Goal: Task Accomplishment & Management: Use online tool/utility

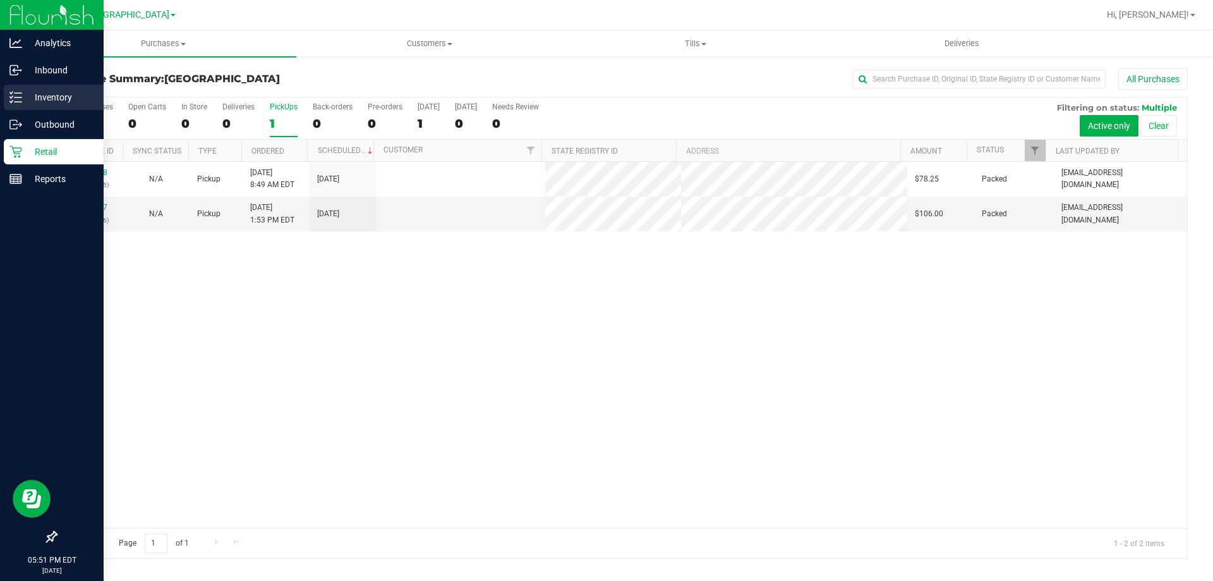
drag, startPoint x: 0, startPoint y: 0, endPoint x: 40, endPoint y: 99, distance: 106.3
click at [40, 99] on p "Inventory" at bounding box center [60, 97] width 76 height 15
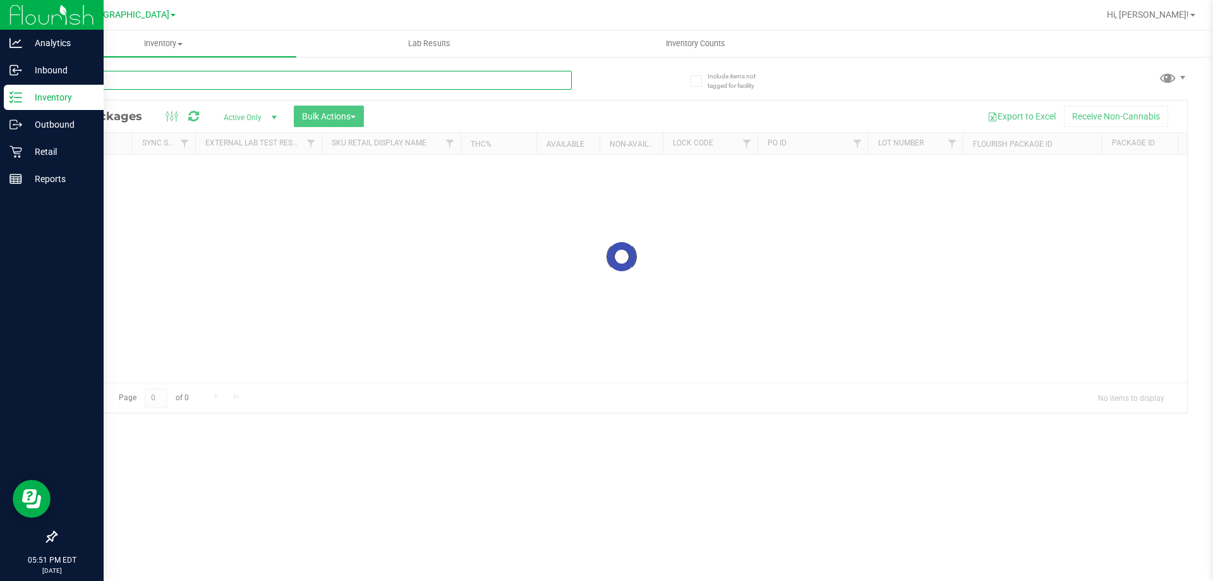
click at [224, 72] on input "text" at bounding box center [314, 80] width 516 height 19
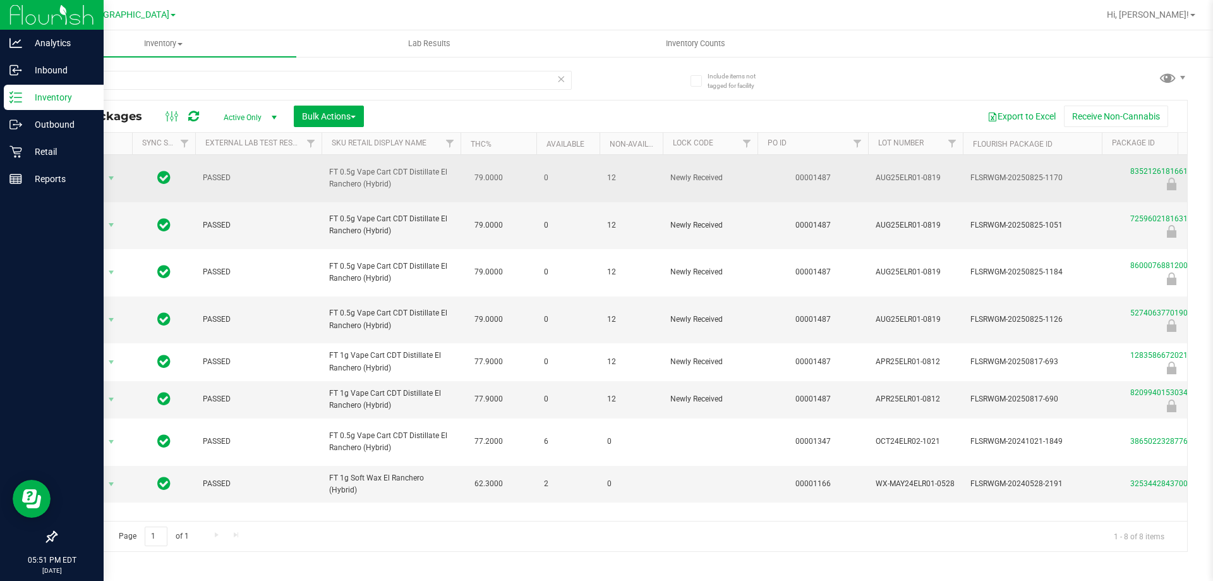
click at [355, 182] on span "FT 0.5g Vape Cart CDT Distillate El Ranchero (Hybrid)" at bounding box center [391, 178] width 124 height 24
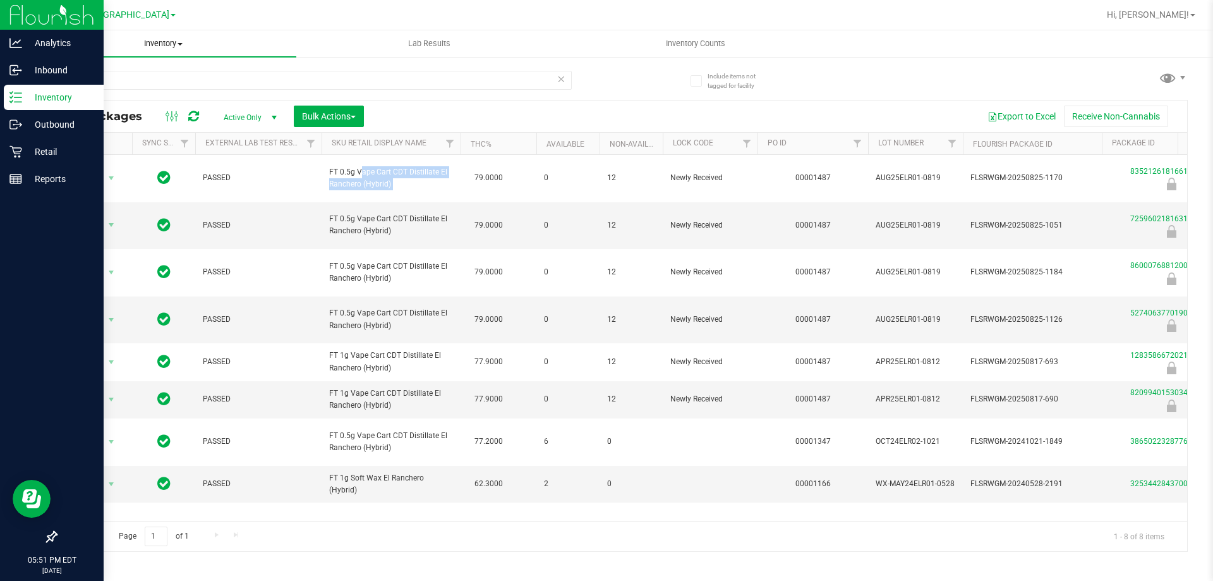
copy td "FT 0.5g Vape Cart CDT Distillate El Ranchero (Hybrid)"
click at [186, 73] on input "elr" at bounding box center [314, 80] width 516 height 19
paste input "FT 0.5g Vape Cart CDT Distillate El Ranchero (Hybrid)"
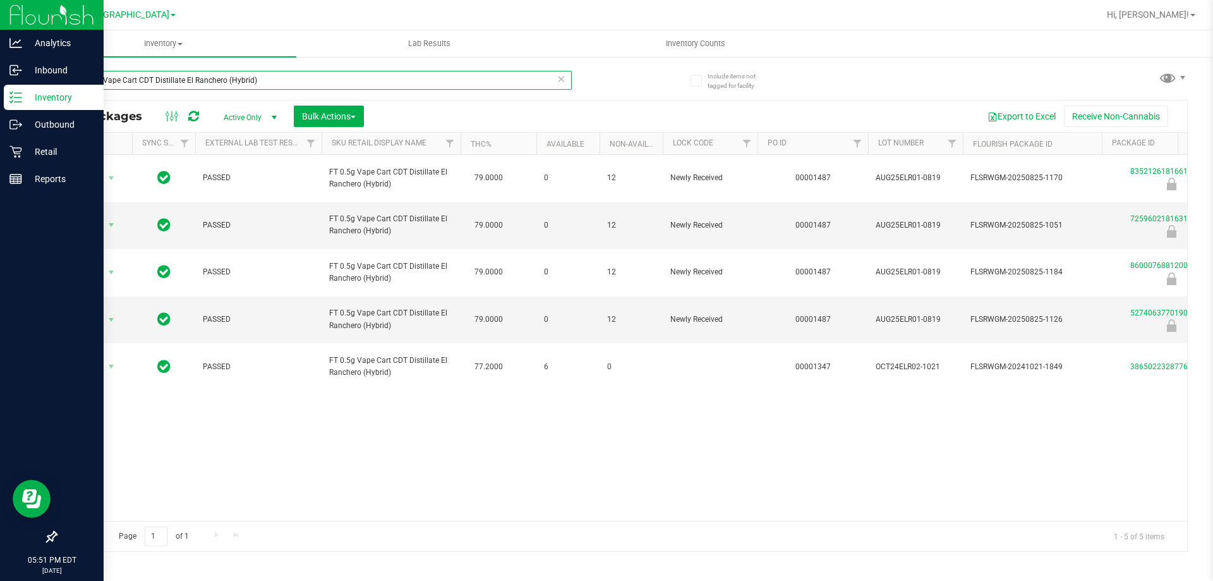
click at [186, 73] on input "FT 0.5g Vape Cart CDT Distillate El Ranchero (Hybrid)" at bounding box center [314, 80] width 516 height 19
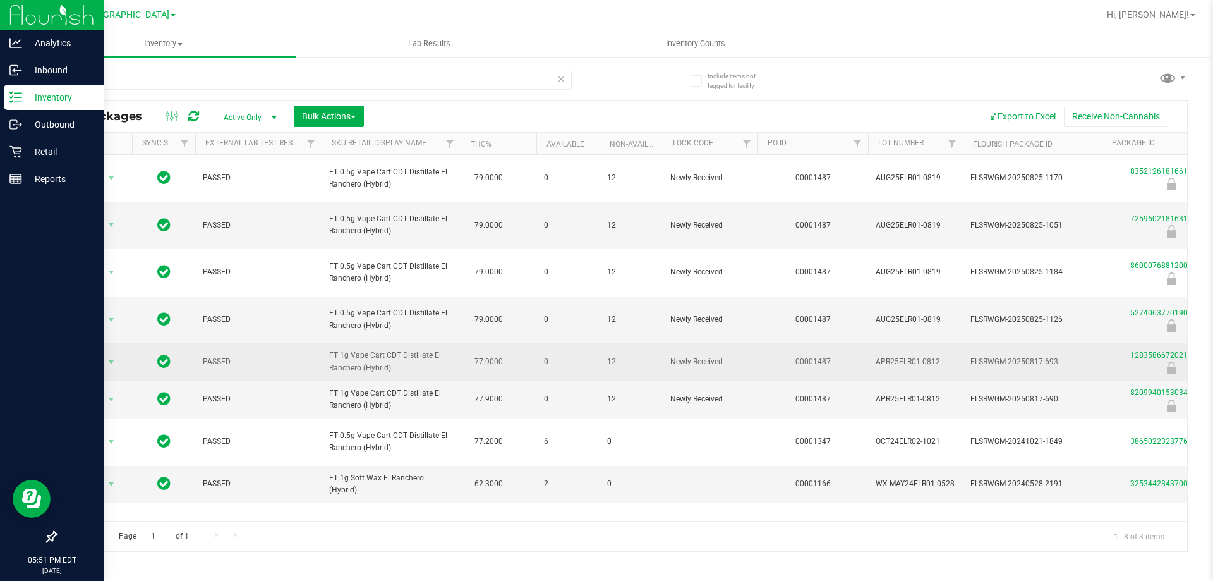
click at [370, 354] on span "FT 1g Vape Cart CDT Distillate El Ranchero (Hybrid)" at bounding box center [391, 361] width 124 height 24
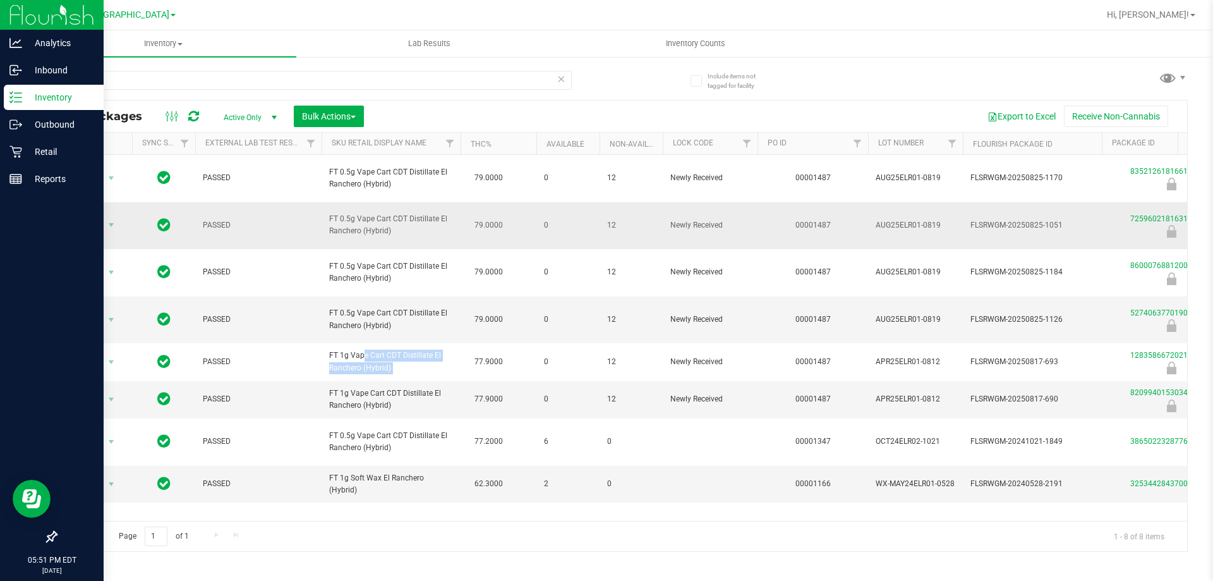
copy td "FT 1g Vape Cart CDT Distillate El Ranchero (Hybrid)"
click at [104, 79] on input "ELR" at bounding box center [314, 80] width 516 height 19
paste input "FT 1g Vape Cart CDT Distillate El Ranchero (Hybrid)"
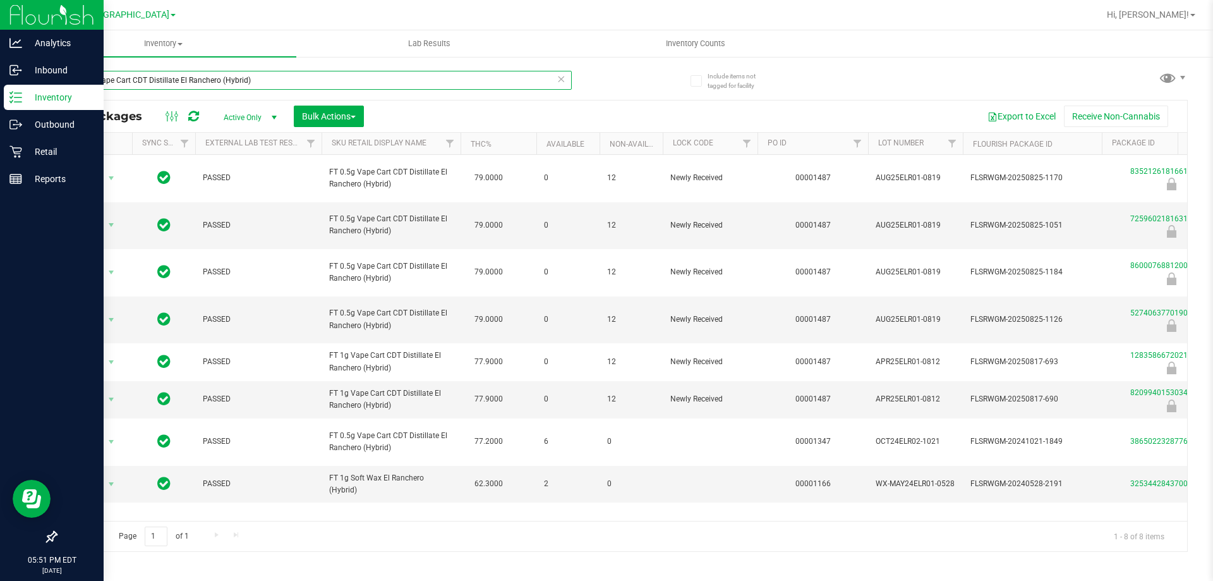
type input "FT 1g Vape Cart CDT Distillate El Ranchero (Hybrid)"
